Goal: Task Accomplishment & Management: Use online tool/utility

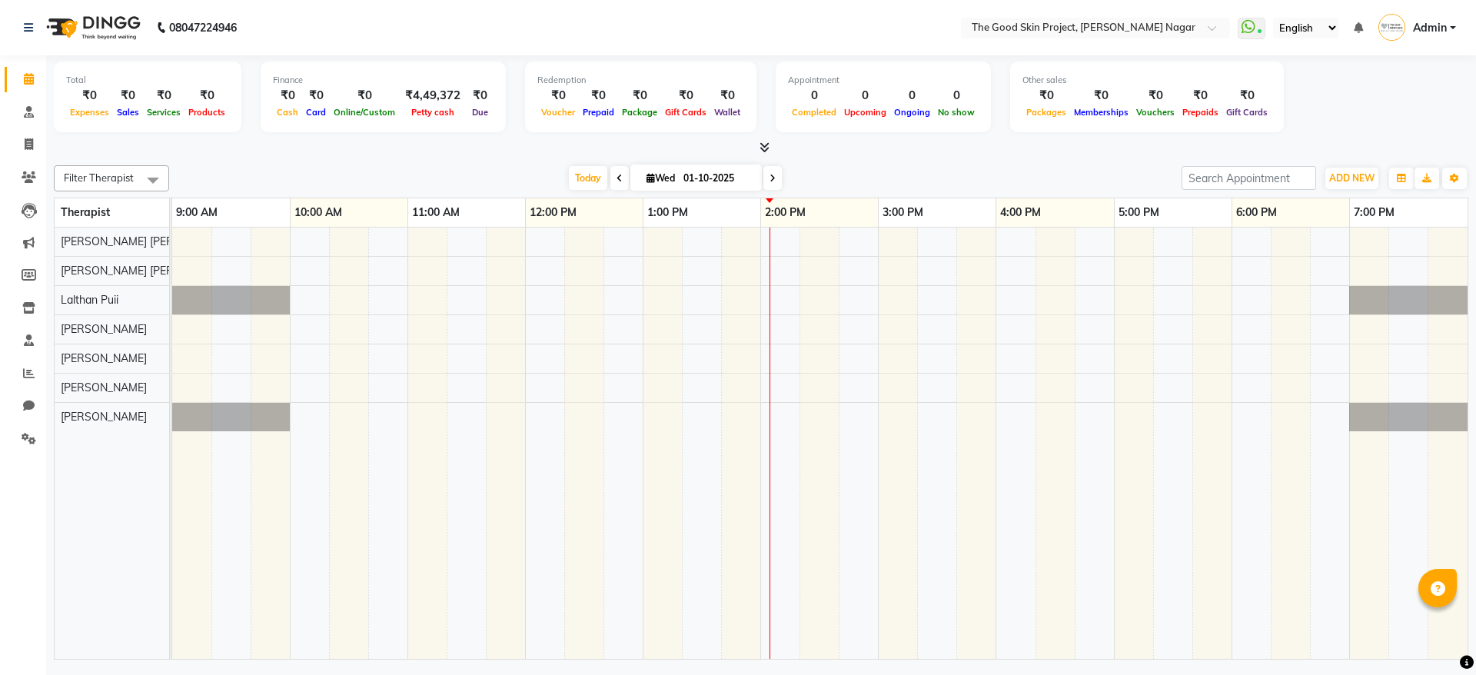
click at [35, 391] on li "Chat" at bounding box center [23, 406] width 46 height 33
click at [31, 406] on icon at bounding box center [29, 406] width 12 height 12
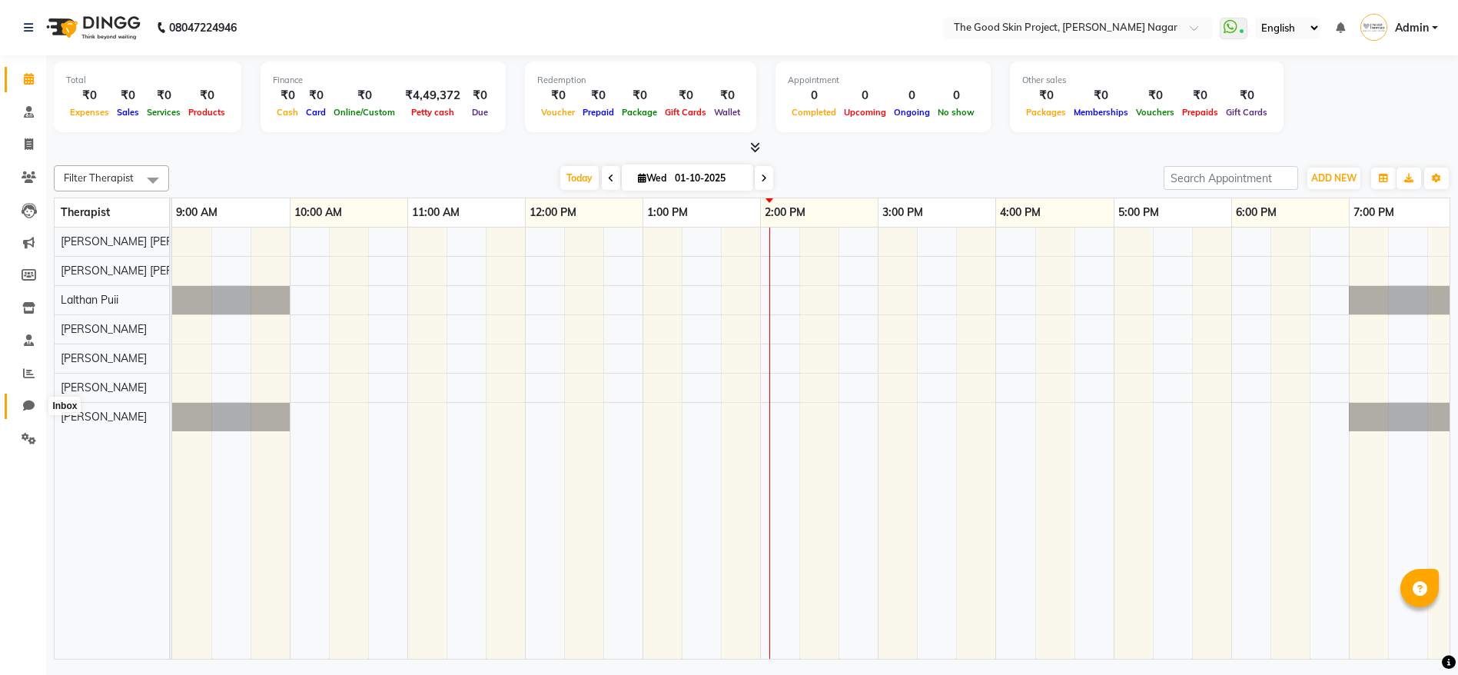
select select "100"
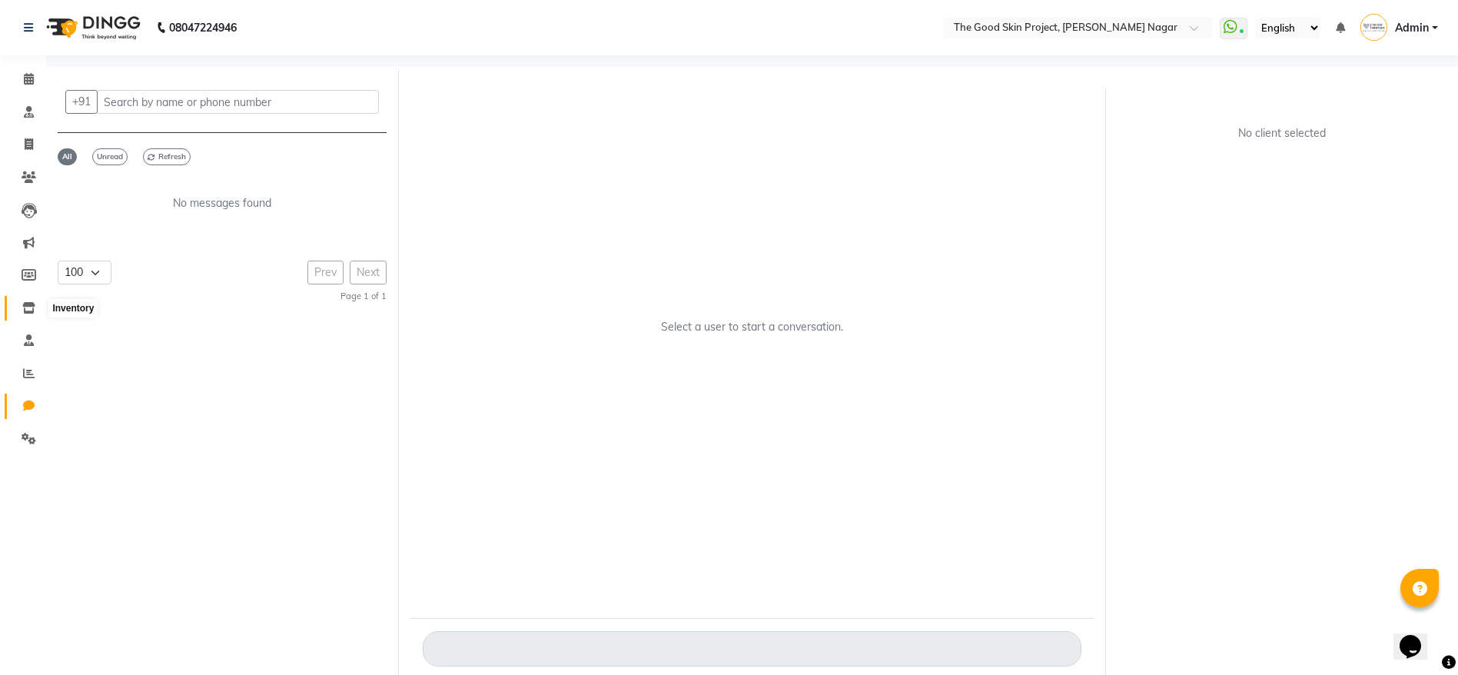
click at [30, 302] on icon at bounding box center [28, 308] width 13 height 12
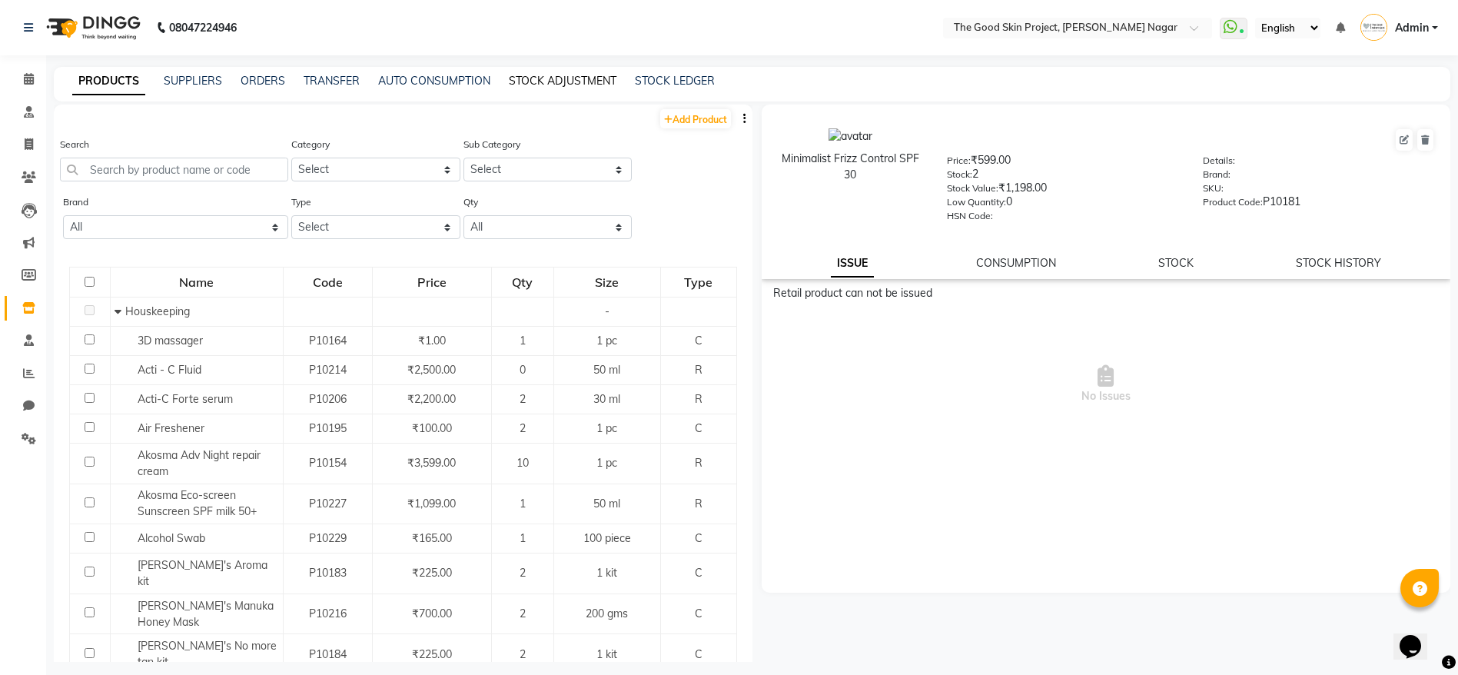
click at [580, 85] on link "STOCK ADJUSTMENT" at bounding box center [563, 81] width 108 height 14
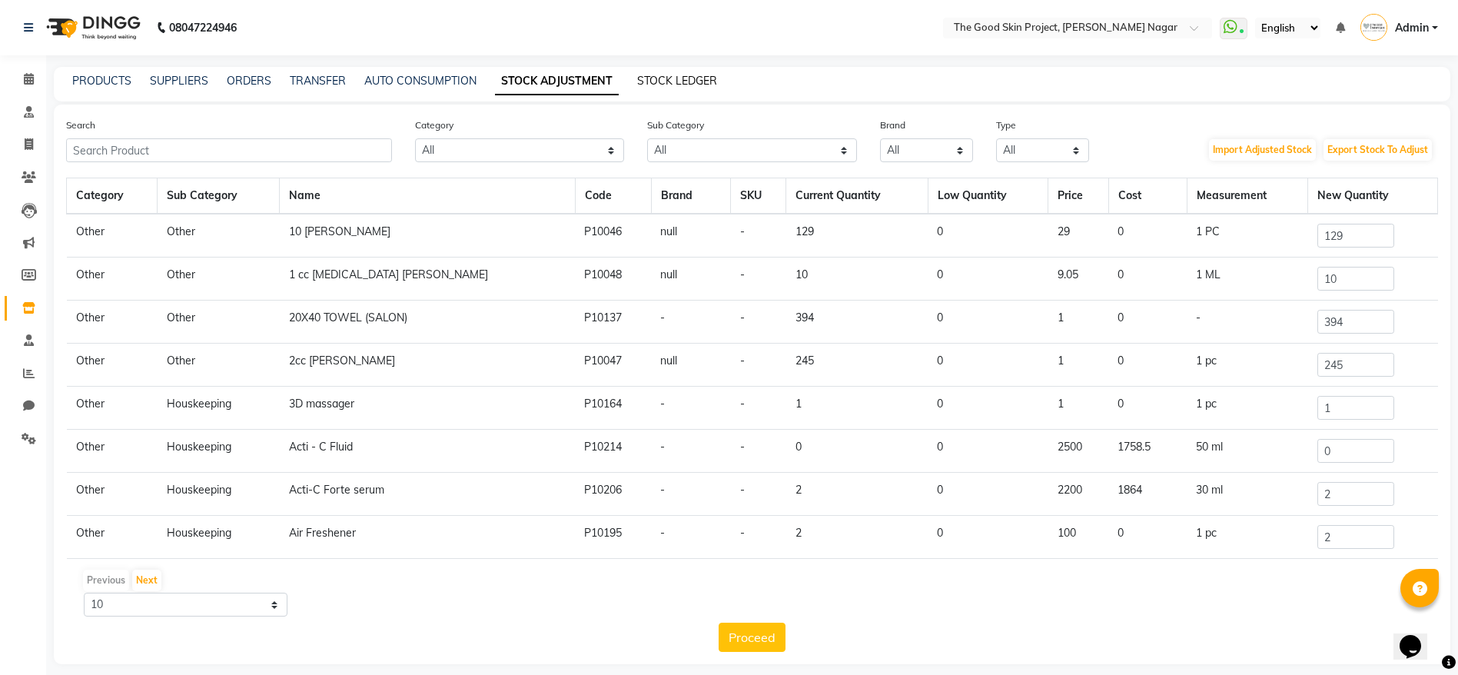
click at [677, 82] on link "STOCK LEDGER" at bounding box center [677, 81] width 80 height 14
select select "all"
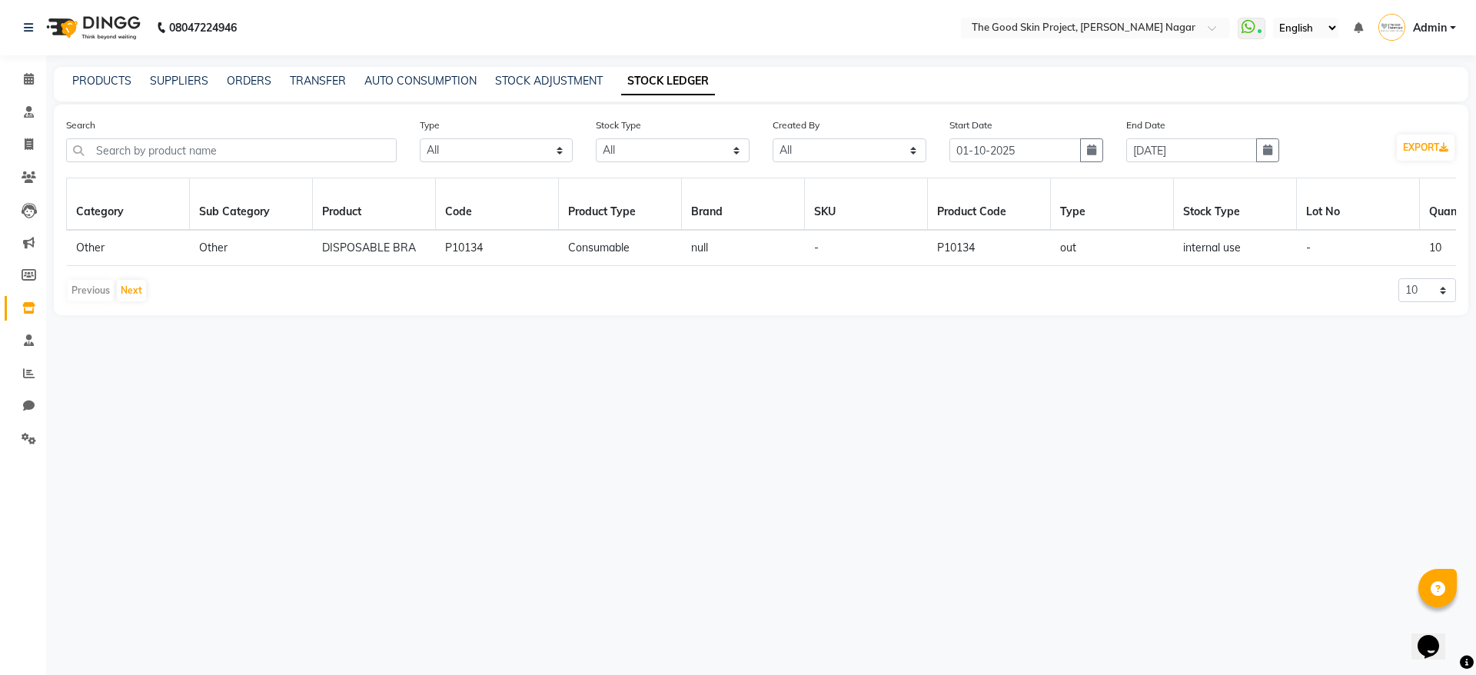
click at [536, 71] on div "PRODUCTS SUPPLIERS ORDERS TRANSFER AUTO CONSUMPTION STOCK ADJUSTMENT STOCK LEDG…" at bounding box center [761, 84] width 1414 height 35
click at [540, 91] on div "PRODUCTS SUPPLIERS ORDERS TRANSFER AUTO CONSUMPTION STOCK ADJUSTMENT STOCK LEDG…" at bounding box center [761, 84] width 1414 height 35
click at [543, 85] on link "STOCK ADJUSTMENT" at bounding box center [549, 81] width 108 height 14
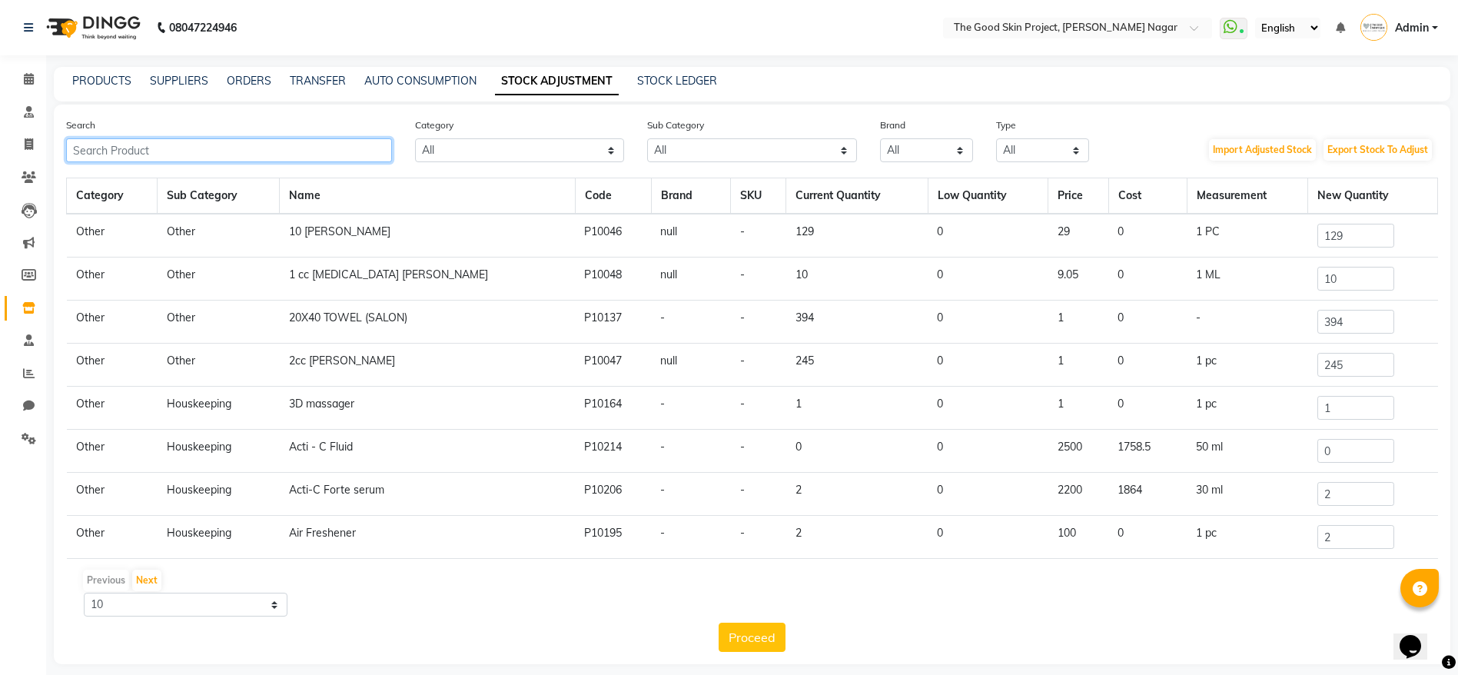
click at [341, 138] on input "text" at bounding box center [229, 150] width 326 height 24
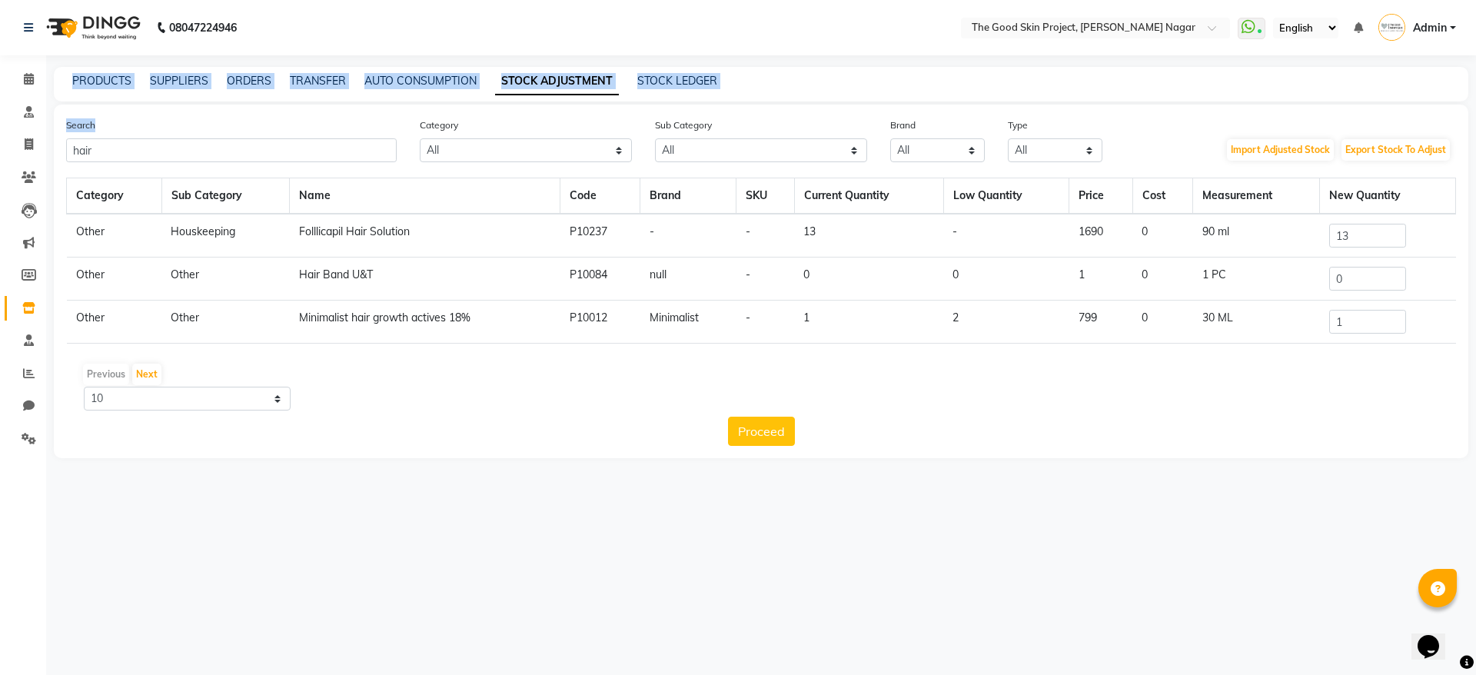
drag, startPoint x: 156, startPoint y: 135, endPoint x: 78, endPoint y: 158, distance: 81.5
click at [7, 151] on app-home "08047224946 Select Location × The Good Skin Project, [PERSON_NAME] Nagar WhatsA…" at bounding box center [738, 240] width 1476 height 481
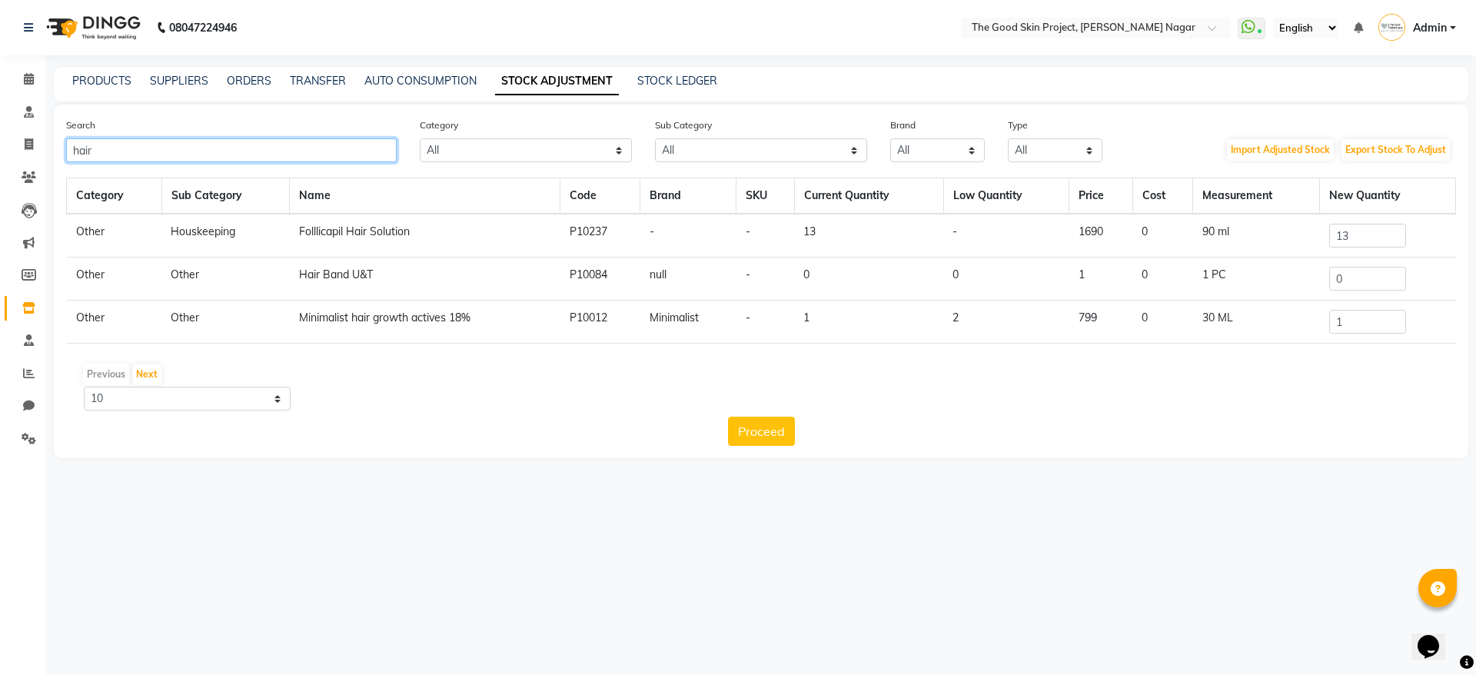
click at [88, 152] on input "hair" at bounding box center [231, 150] width 331 height 24
click at [88, 151] on input "hair" at bounding box center [231, 150] width 331 height 24
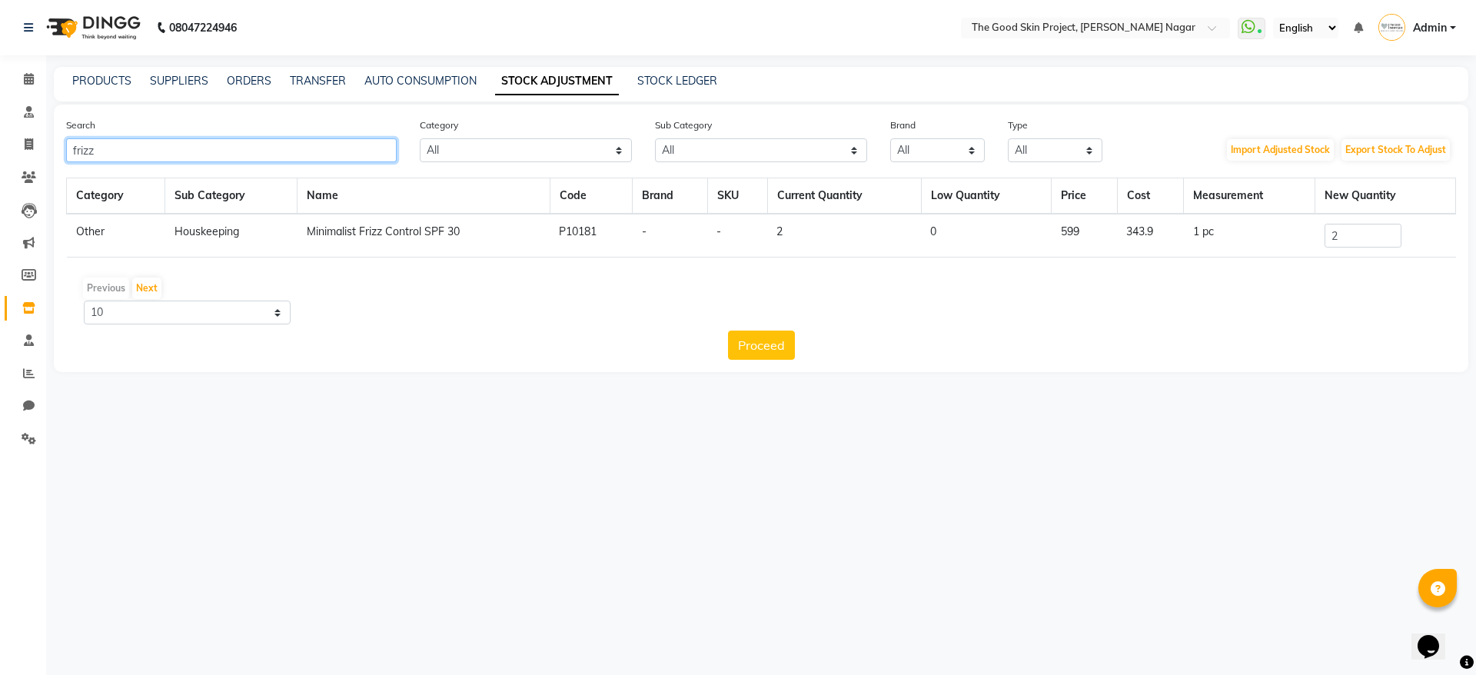
type input "frizz"
drag, startPoint x: 1355, startPoint y: 229, endPoint x: 1329, endPoint y: 245, distance: 30.7
click at [1331, 244] on input "2" at bounding box center [1363, 236] width 77 height 24
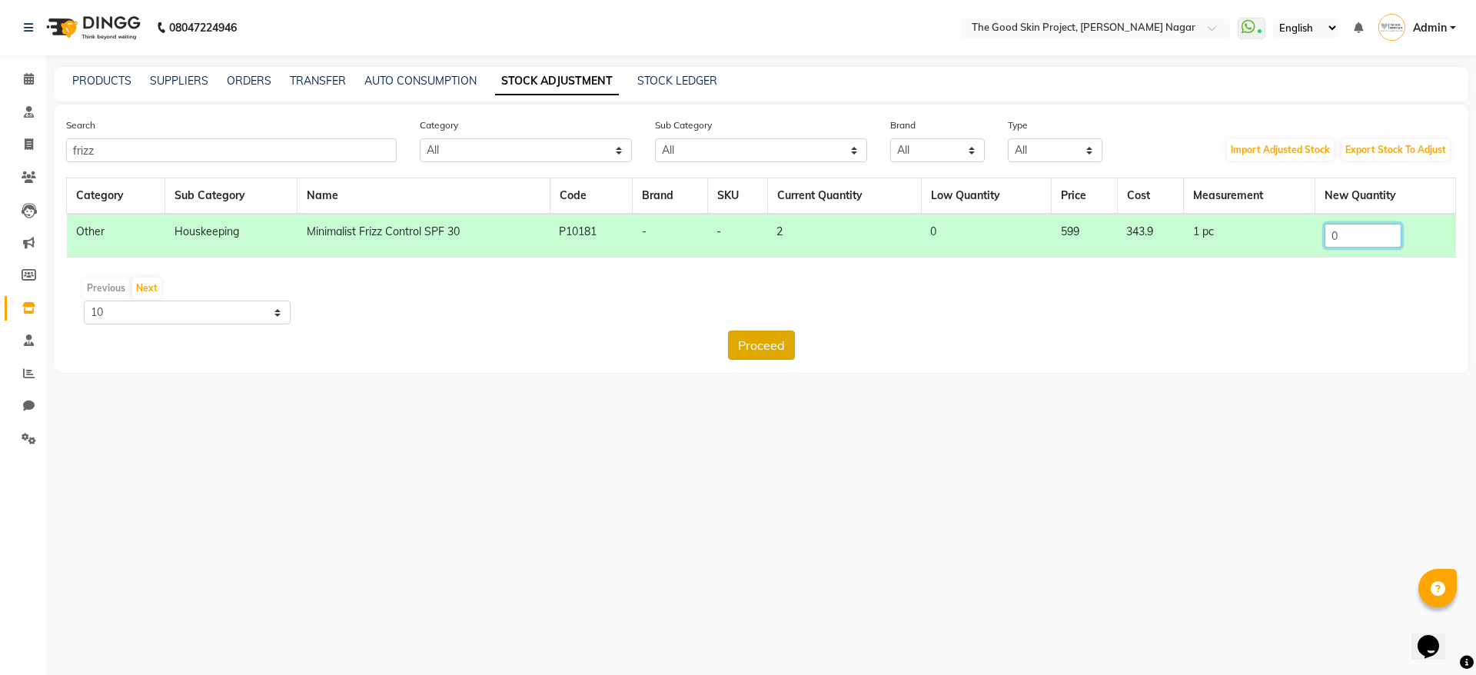
type input "0"
click at [736, 341] on button "Proceed" at bounding box center [761, 345] width 67 height 29
click at [845, 337] on div "Back Submit" at bounding box center [761, 345] width 1390 height 29
click at [824, 336] on button "Submit" at bounding box center [794, 345] width 61 height 29
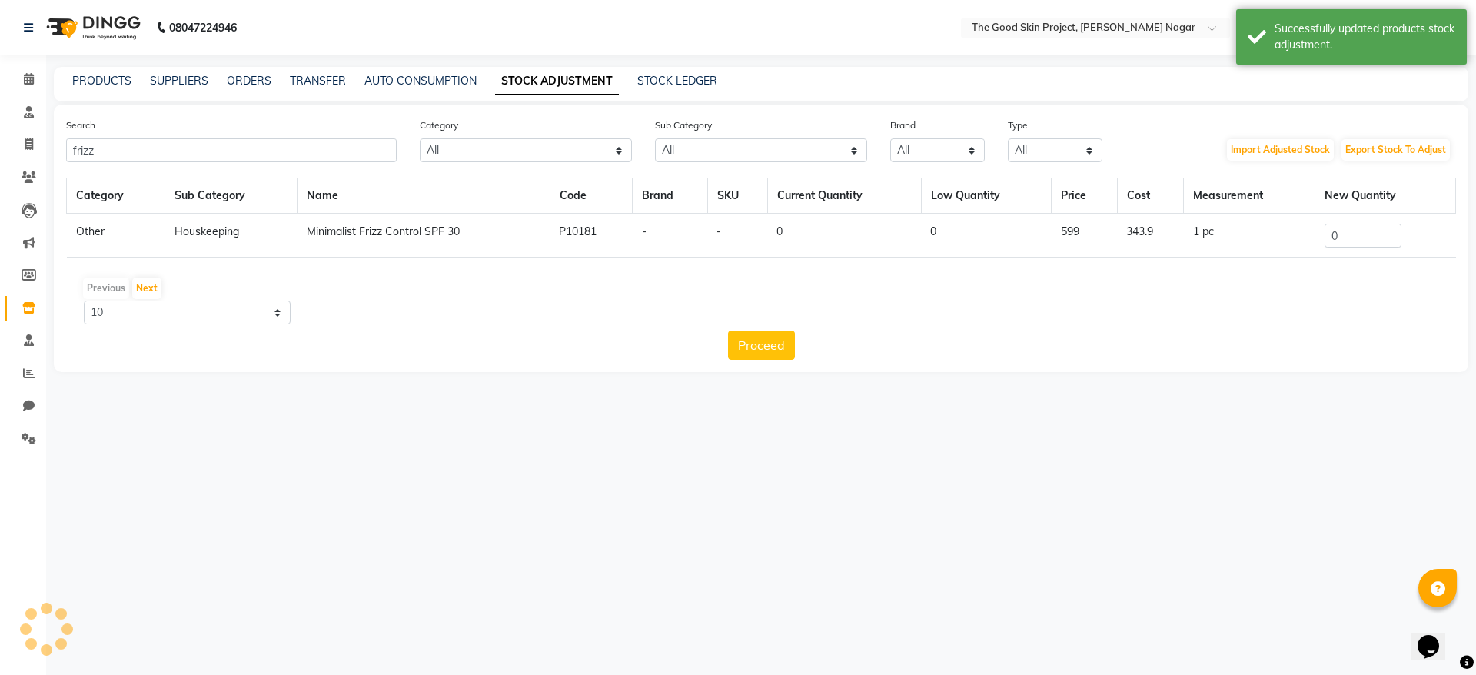
click at [812, 334] on div "Proceed" at bounding box center [761, 345] width 1390 height 29
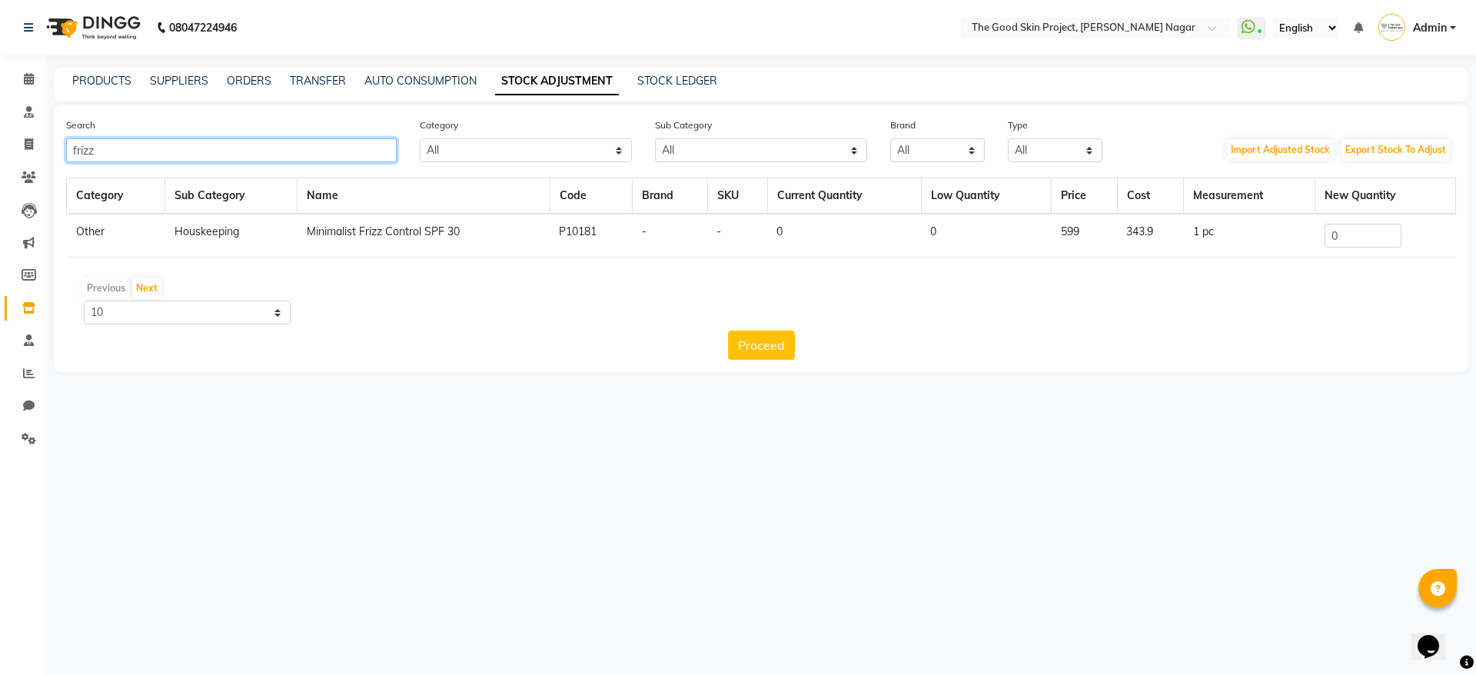
drag, startPoint x: 140, startPoint y: 145, endPoint x: 0, endPoint y: 160, distance: 140.8
click at [0, 160] on app-home "08047224946 Select Location × The Good Skin Project, [PERSON_NAME] Nagar WhatsA…" at bounding box center [738, 197] width 1476 height 395
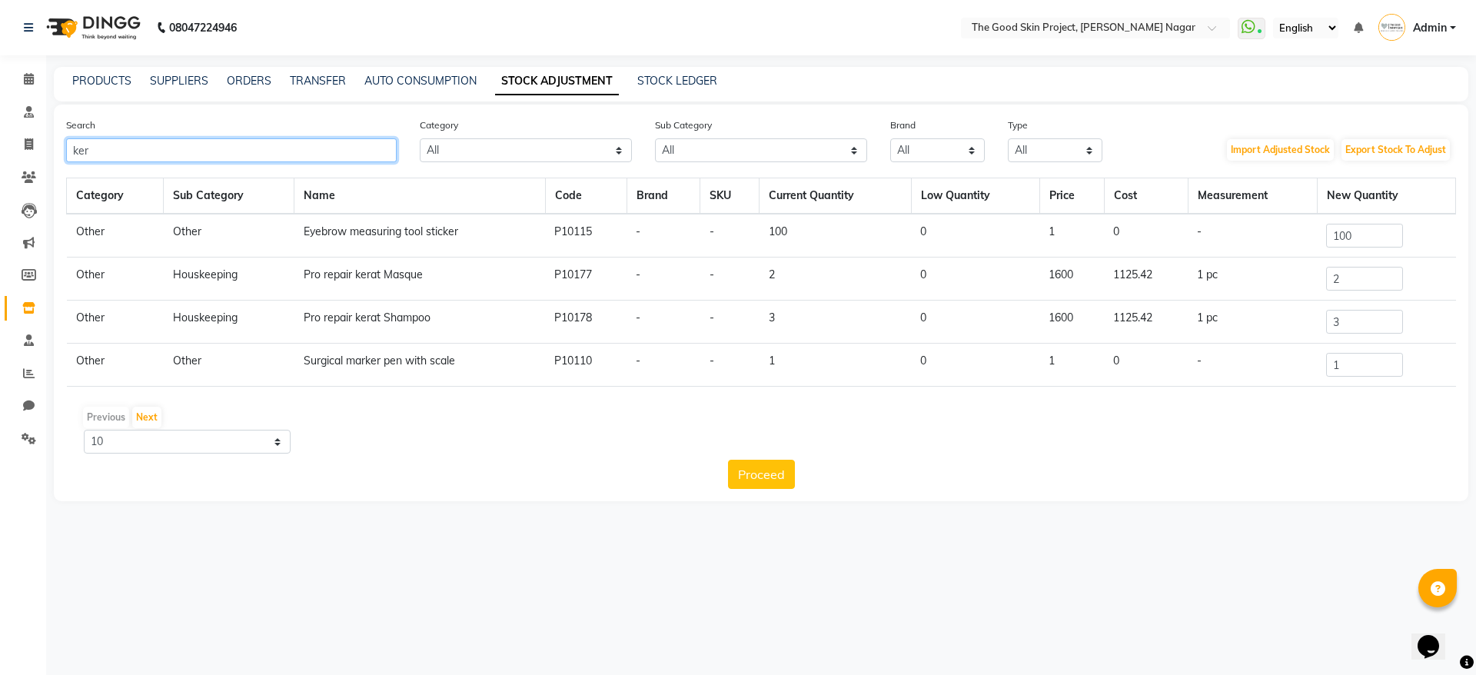
type input "ker"
drag, startPoint x: 1341, startPoint y: 320, endPoint x: 1325, endPoint y: 313, distance: 18.3
click at [1325, 313] on td "3" at bounding box center [1386, 322] width 138 height 43
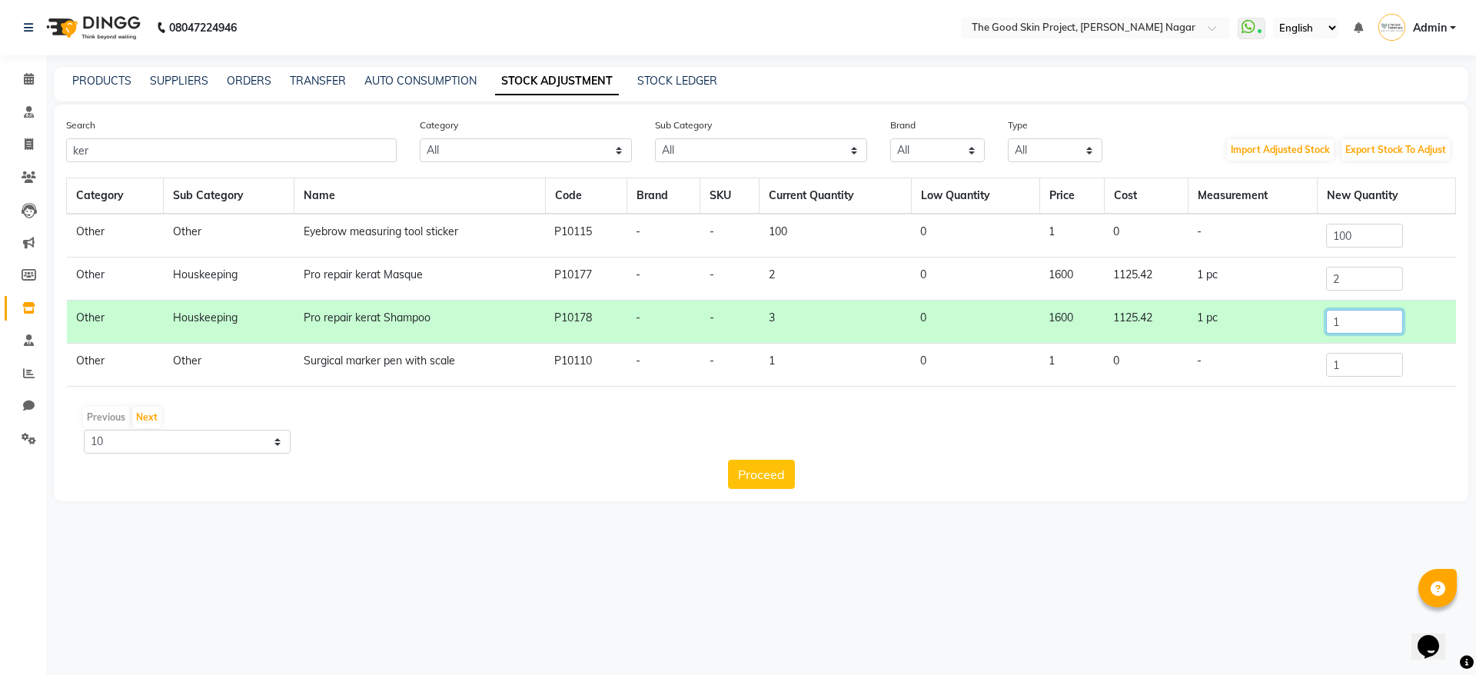
type input "1"
drag, startPoint x: 1383, startPoint y: 283, endPoint x: 1240, endPoint y: 299, distance: 143.9
click at [1240, 299] on tr "Other Houskeeping Pro repair kerat Masque P10177 - - 2 0 1600 1125.42 1 pc 2" at bounding box center [761, 279] width 1389 height 43
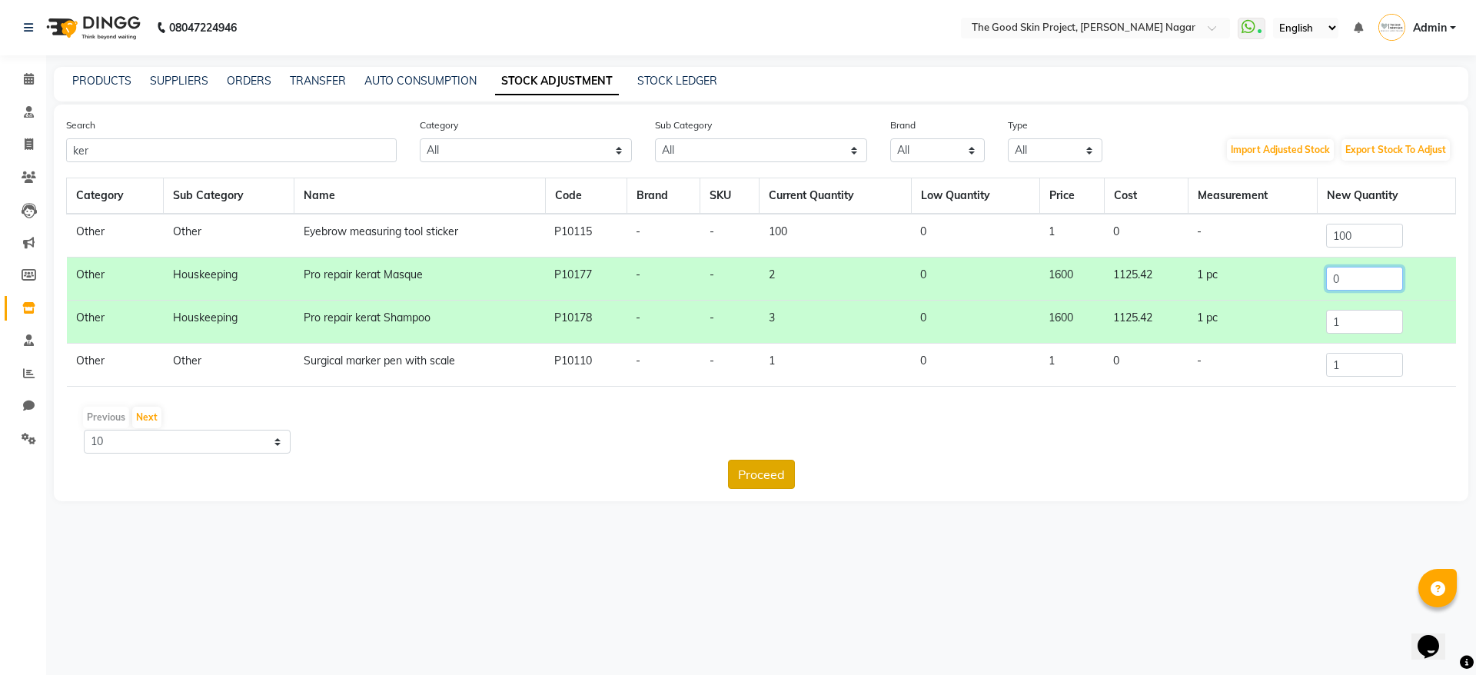
type input "0"
click at [789, 460] on button "Proceed" at bounding box center [761, 474] width 67 height 29
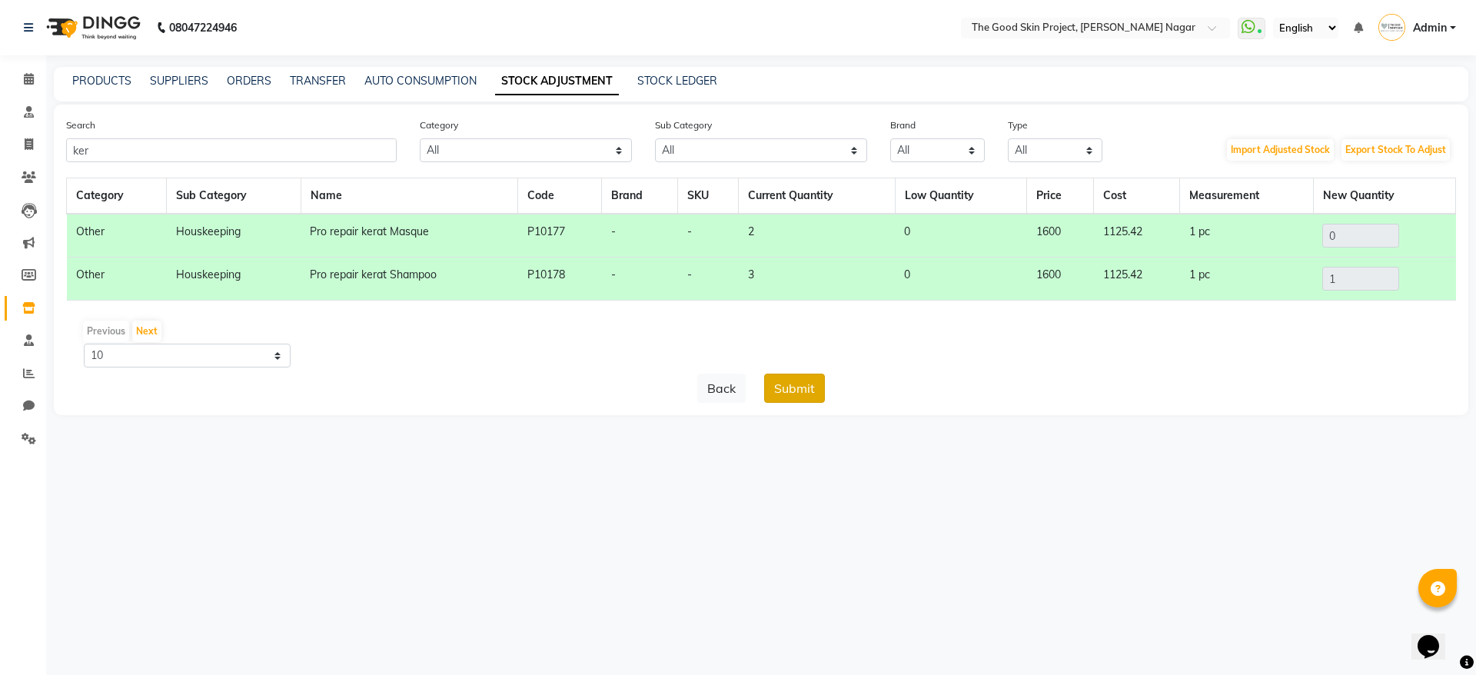
click at [809, 377] on button "Submit" at bounding box center [794, 388] width 61 height 29
